Goal: Task Accomplishment & Management: Use online tool/utility

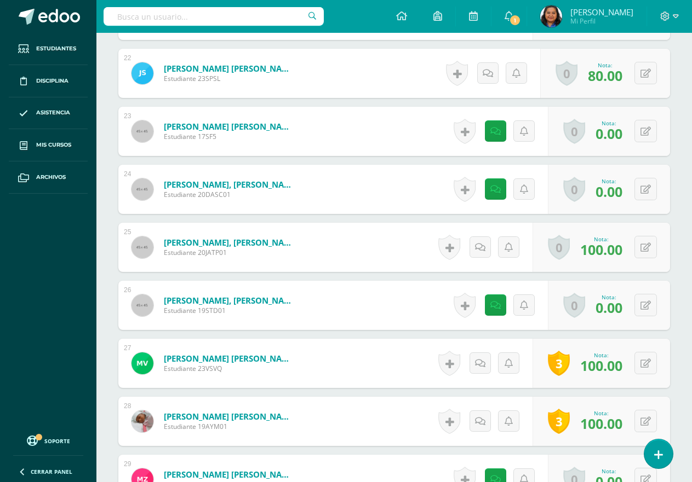
scroll to position [1544, 0]
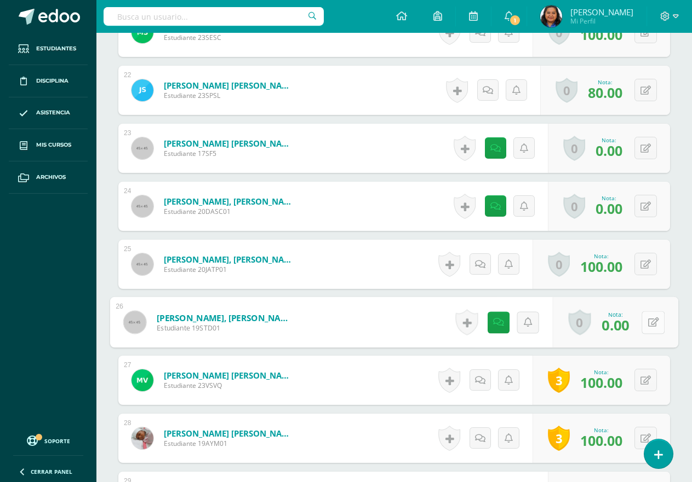
click at [651, 326] on button at bounding box center [652, 322] width 23 height 23
type input "100"
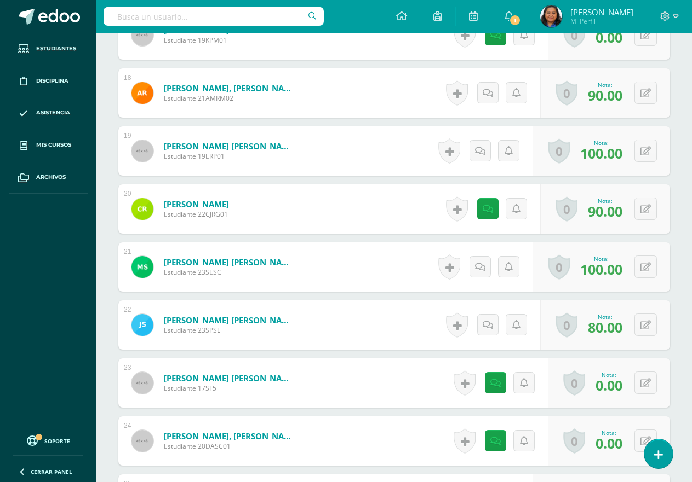
scroll to position [1325, 0]
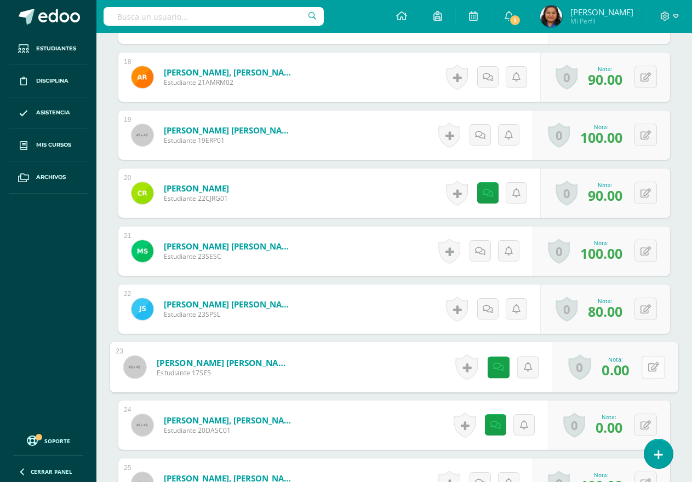
click at [646, 367] on button at bounding box center [652, 367] width 23 height 23
type input "90"
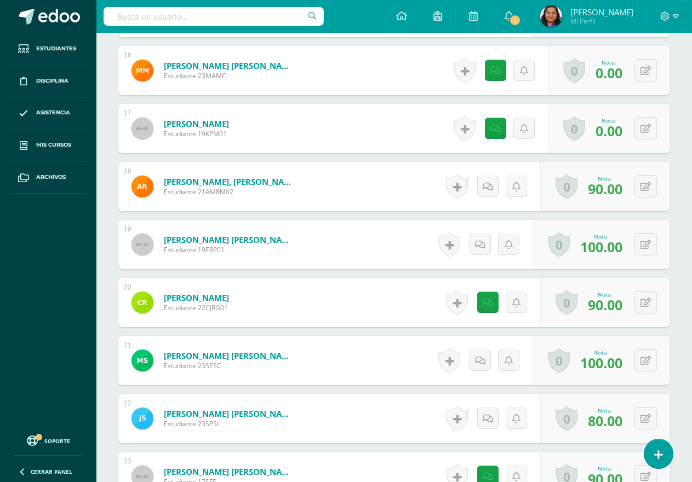
scroll to position [1161, 0]
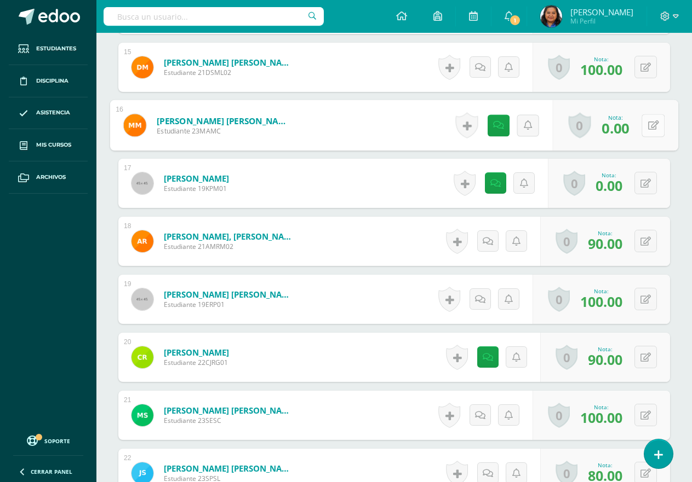
click at [648, 128] on icon at bounding box center [653, 124] width 11 height 9
type input "100"
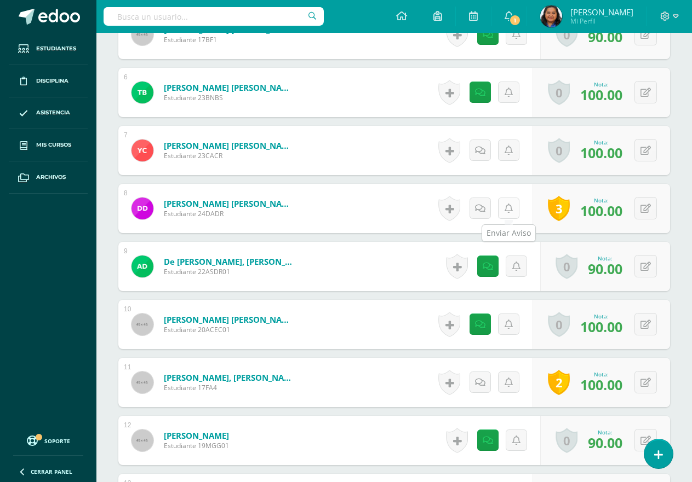
scroll to position [559, 0]
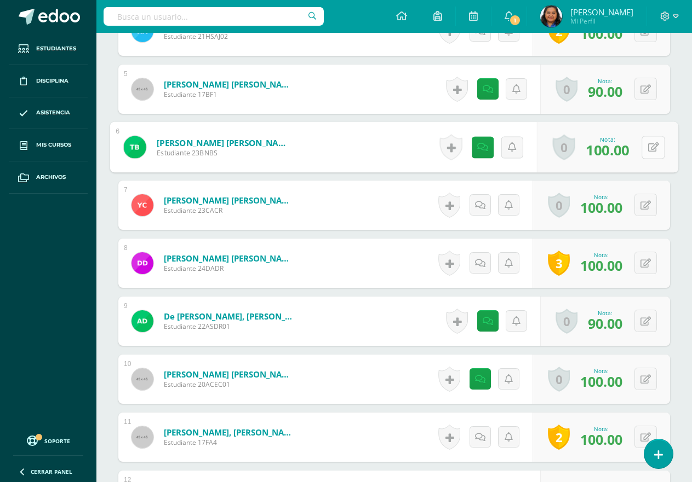
click at [644, 148] on button at bounding box center [652, 147] width 23 height 23
type input "0"
click at [626, 156] on icon at bounding box center [624, 150] width 10 height 9
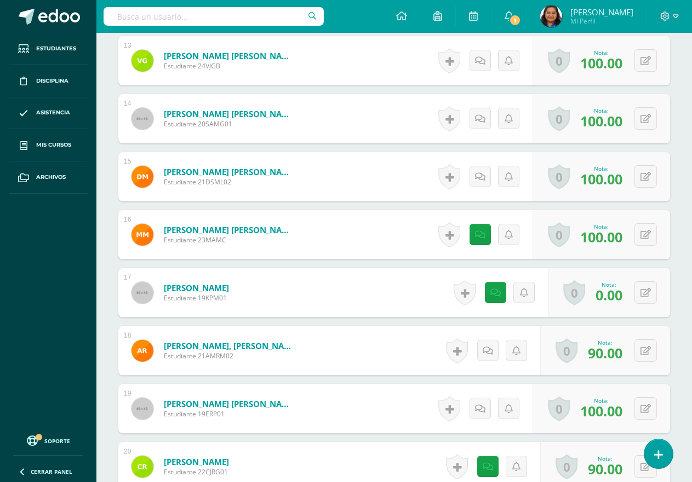
scroll to position [887, 0]
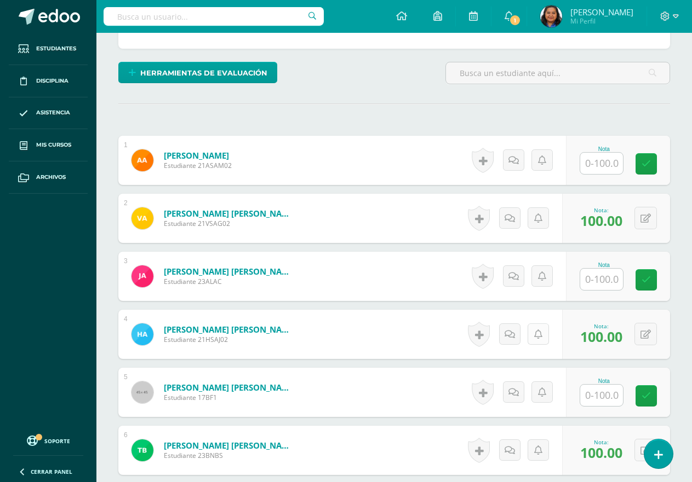
scroll to position [274, 0]
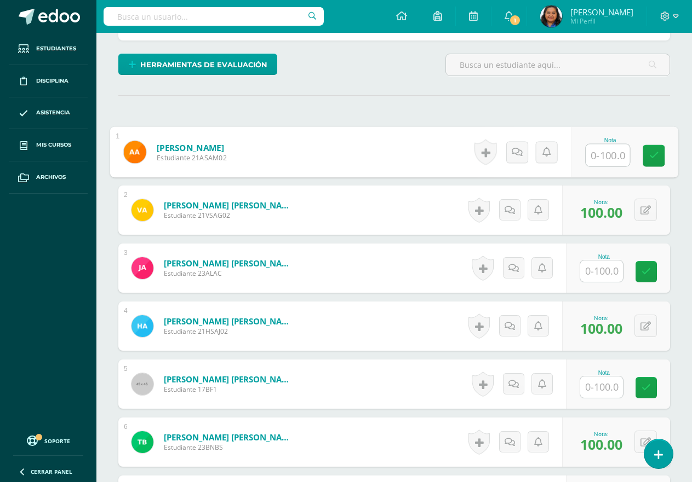
click at [598, 152] on input "text" at bounding box center [607, 156] width 44 height 22
type input "100"
